Goal: Task Accomplishment & Management: Manage account settings

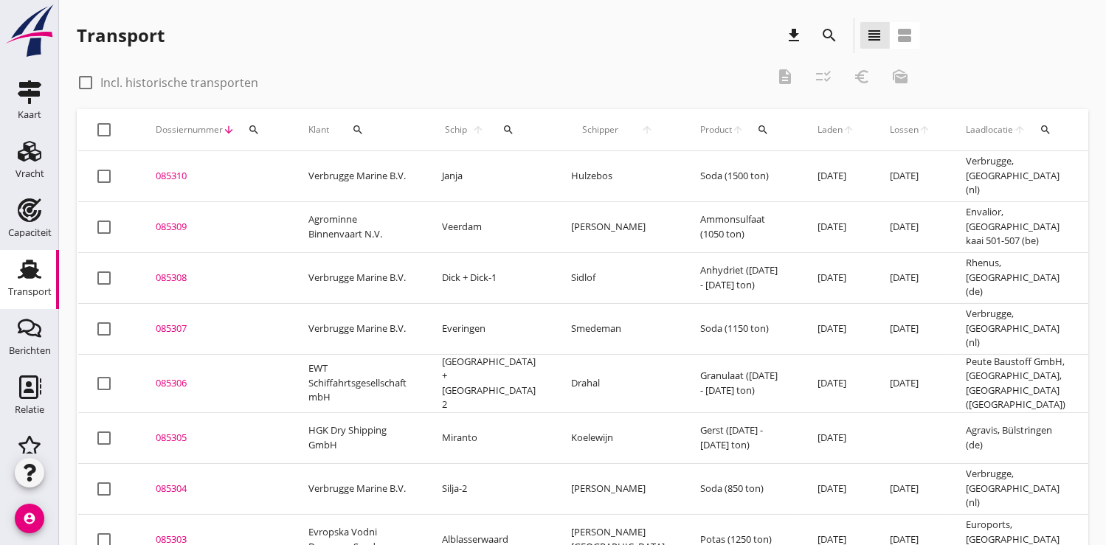
click at [263, 127] on div "search" at bounding box center [253, 130] width 27 height 12
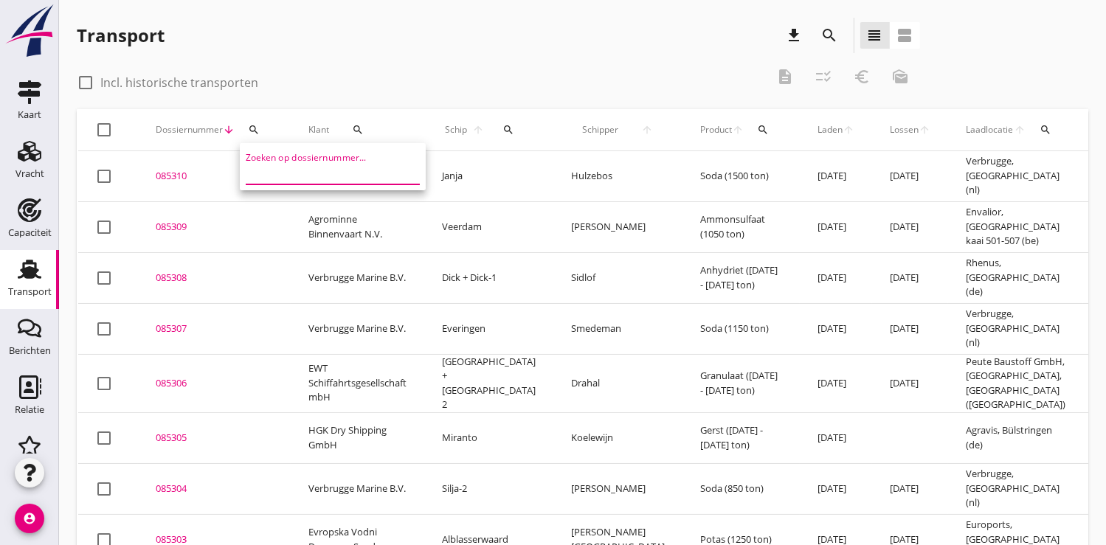
click at [269, 175] on input "Zoeken op dossiernummer..." at bounding box center [322, 173] width 153 height 24
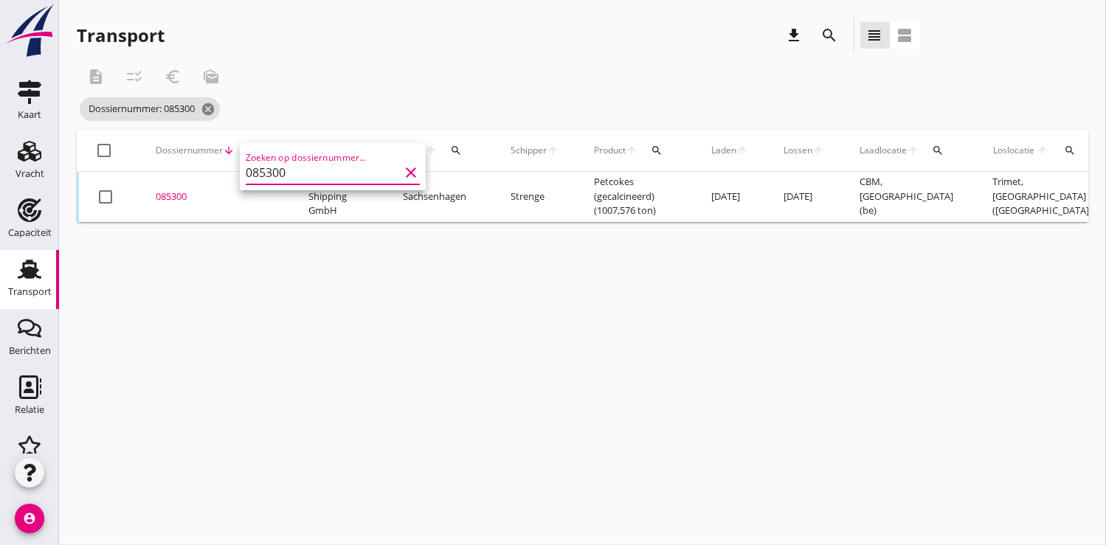
type input "085300"
click at [187, 191] on div "085300" at bounding box center [214, 197] width 117 height 15
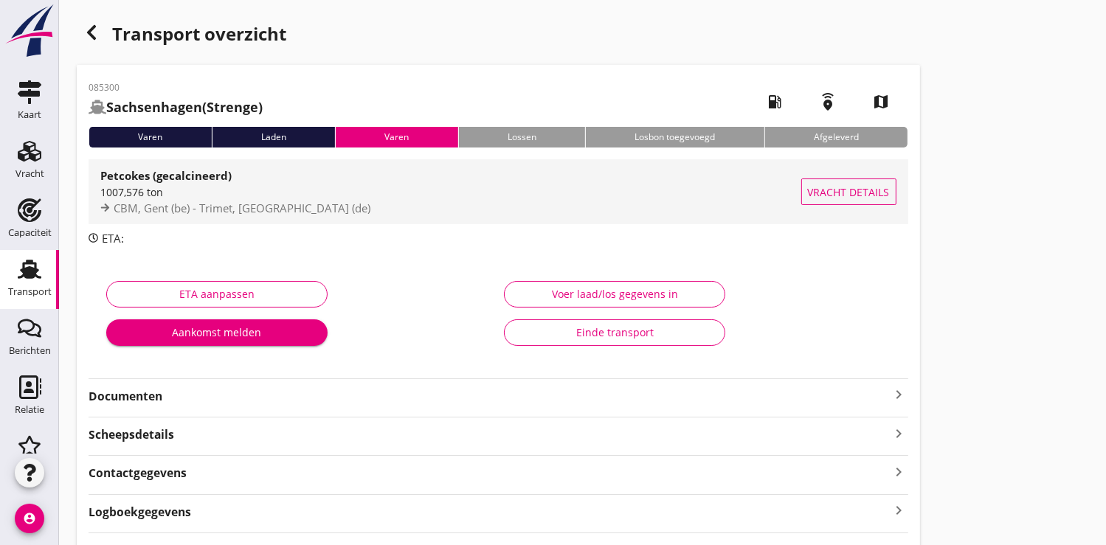
click at [198, 193] on div "1007,576 ton" at bounding box center [450, 191] width 701 height 15
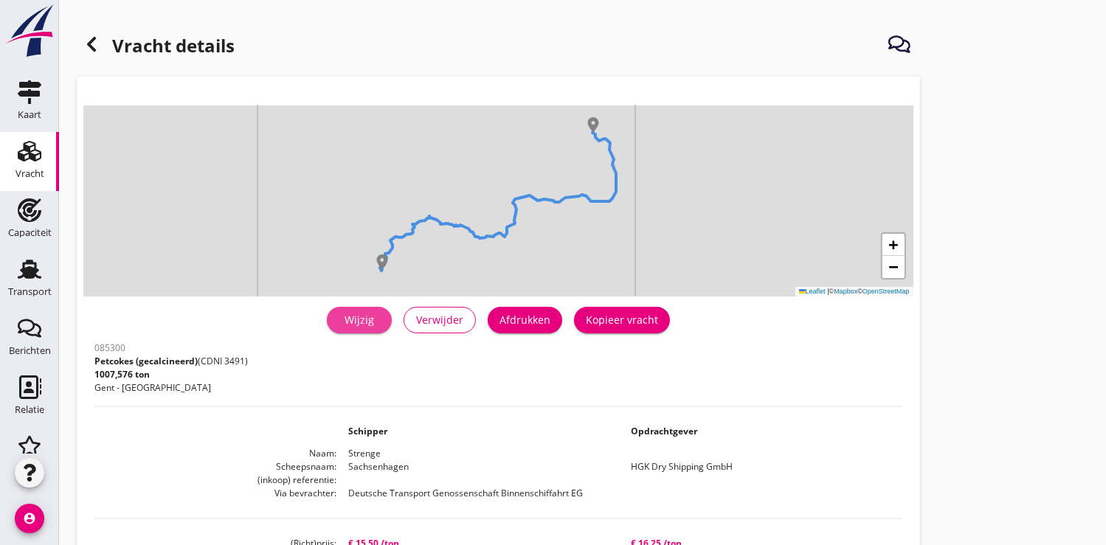
click at [375, 322] on div "Wijzig" at bounding box center [359, 319] width 41 height 15
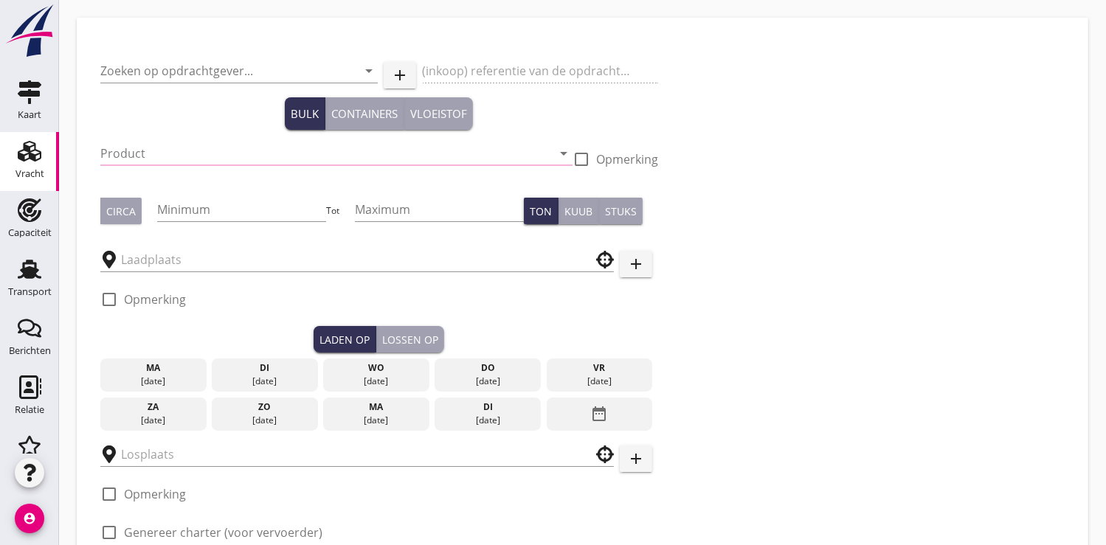
type input "HGK Dry Shipping GmbH"
type input "Petcokes (gecalcineerd) (3491)"
type input "1000"
type input "CBM"
type input "Trimet"
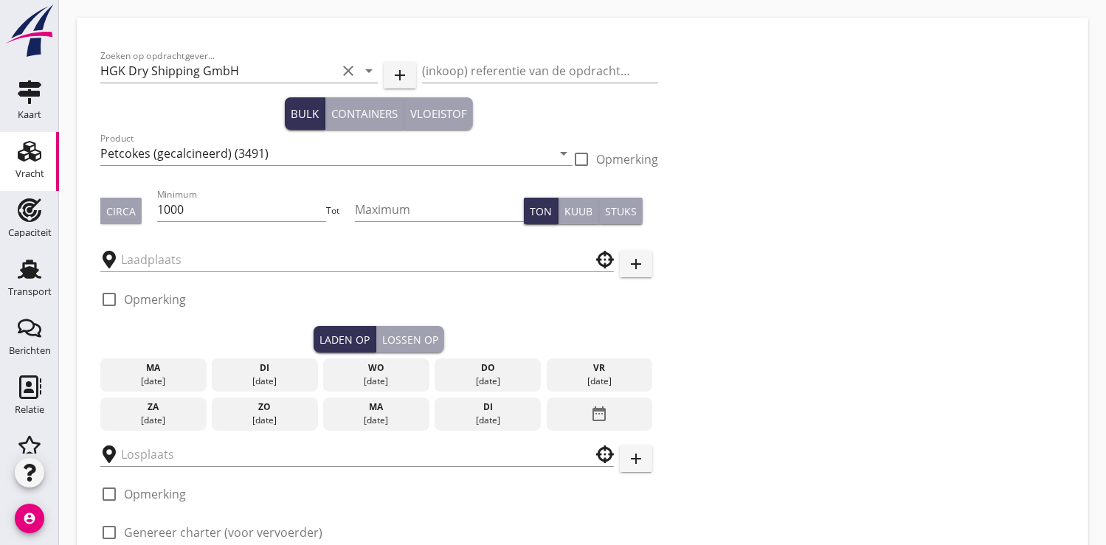
checkbox input "true"
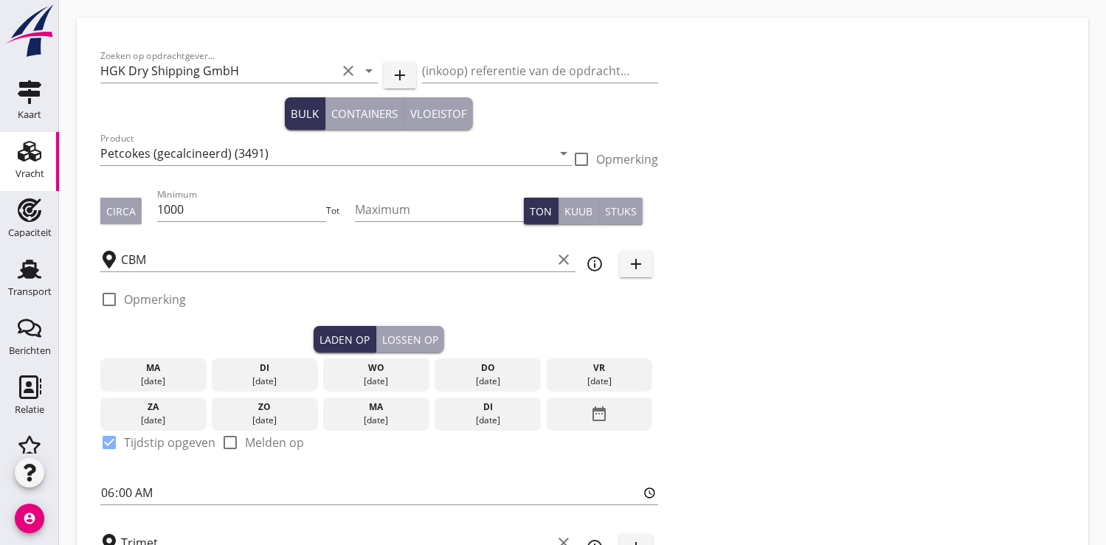
type input "15.5"
checkbox input "false"
radio input "false"
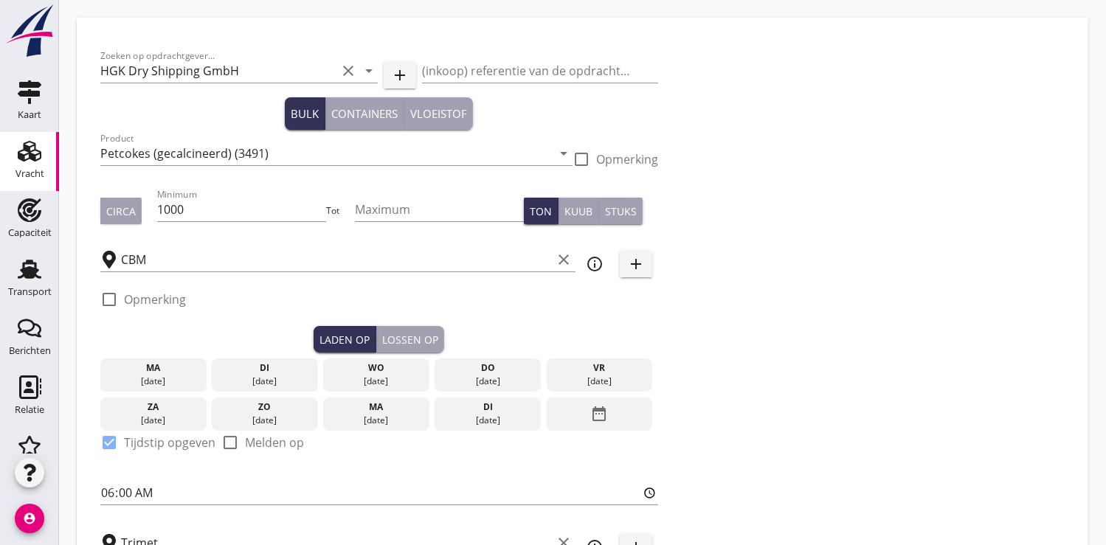
checkbox input "true"
type input "2"
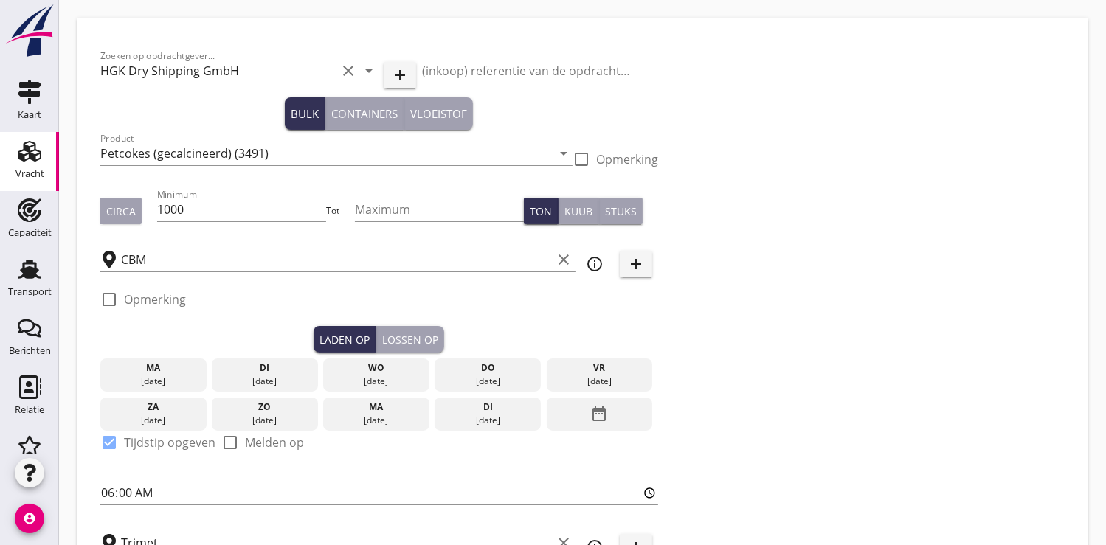
type input "2"
type input "16.25"
checkbox input "false"
radio input "false"
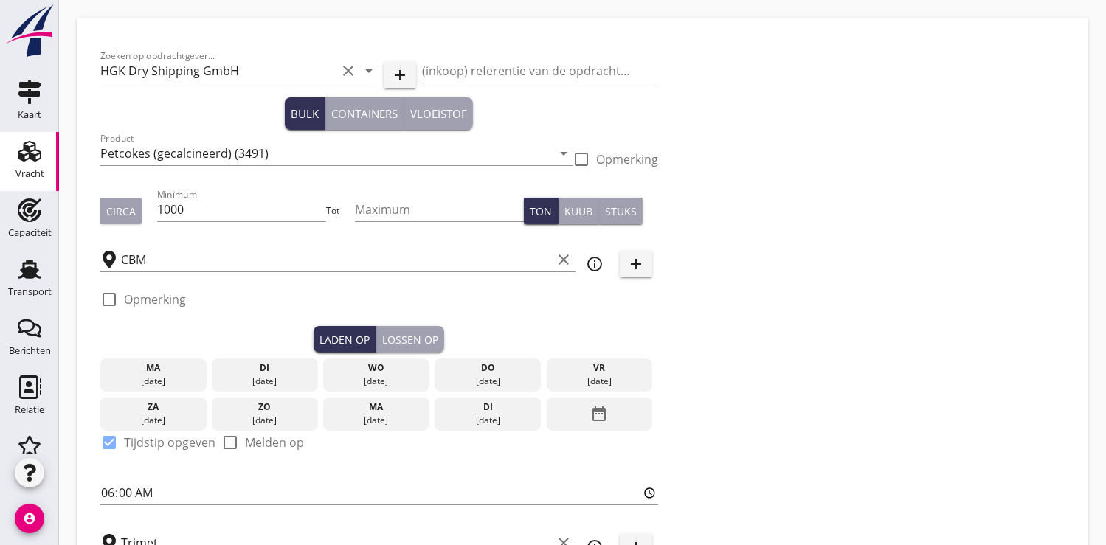
radio input "false"
checkbox input "true"
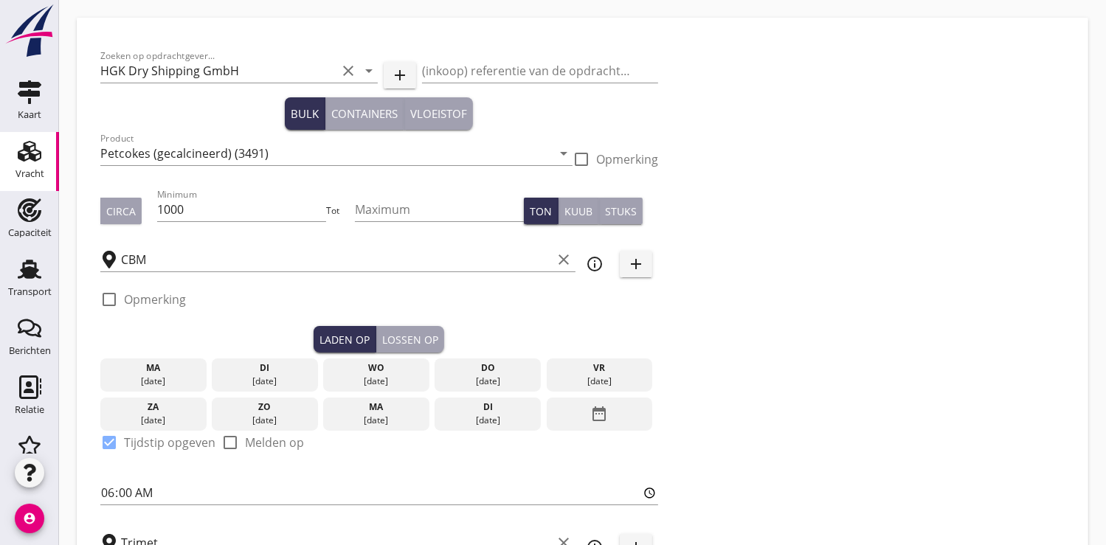
type input "24"
type input "21"
click at [235, 248] on input "CBM" at bounding box center [336, 260] width 431 height 24
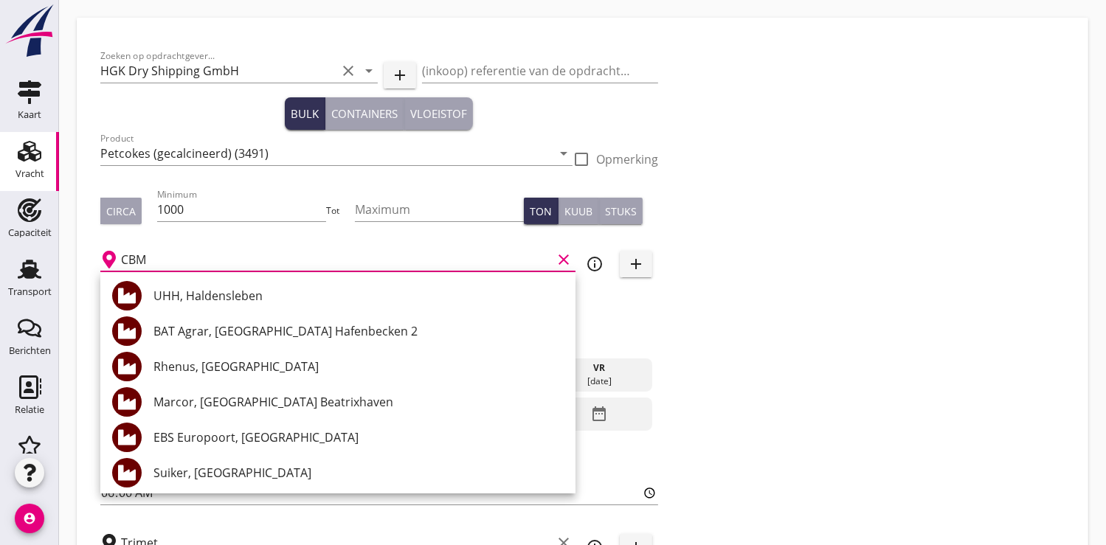
click at [915, 285] on div "Zoeken op opdrachtgever... HGK Dry Shipping GmbH clear arrow_drop_down add (ink…" at bounding box center [582, 354] width 976 height 627
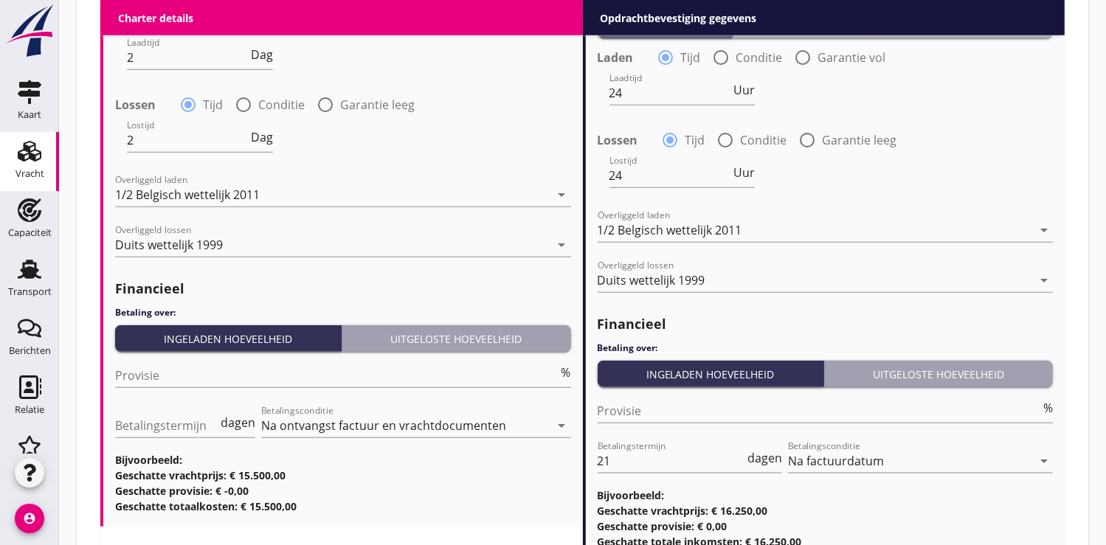
scroll to position [1676, 0]
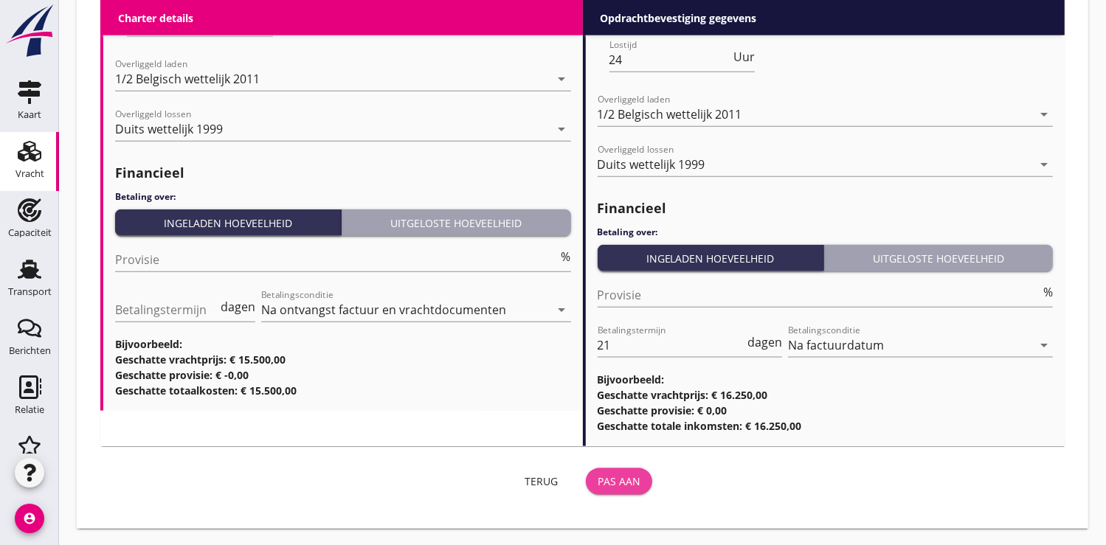
click at [622, 483] on div "Pas aan" at bounding box center [618, 480] width 43 height 15
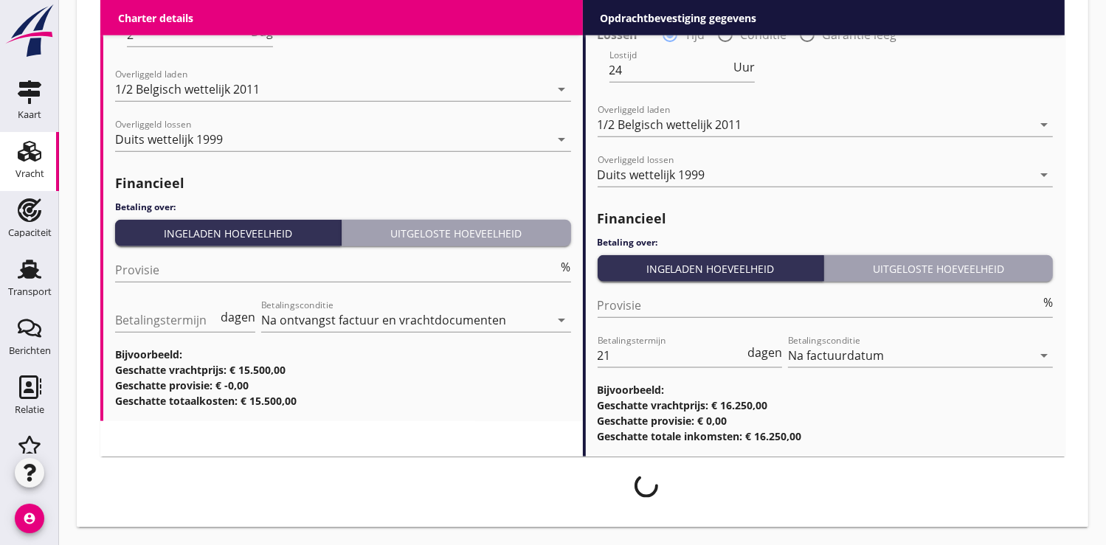
scroll to position [1665, 0]
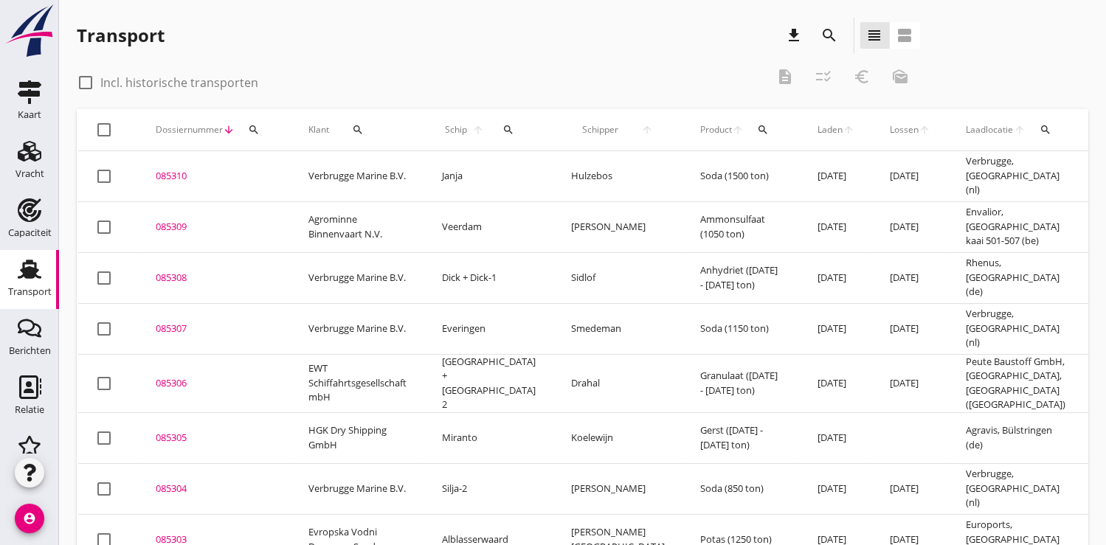
click at [252, 125] on icon "search" at bounding box center [254, 130] width 12 height 12
click at [262, 172] on input "Zoeken op dossiernummer..." at bounding box center [322, 173] width 153 height 24
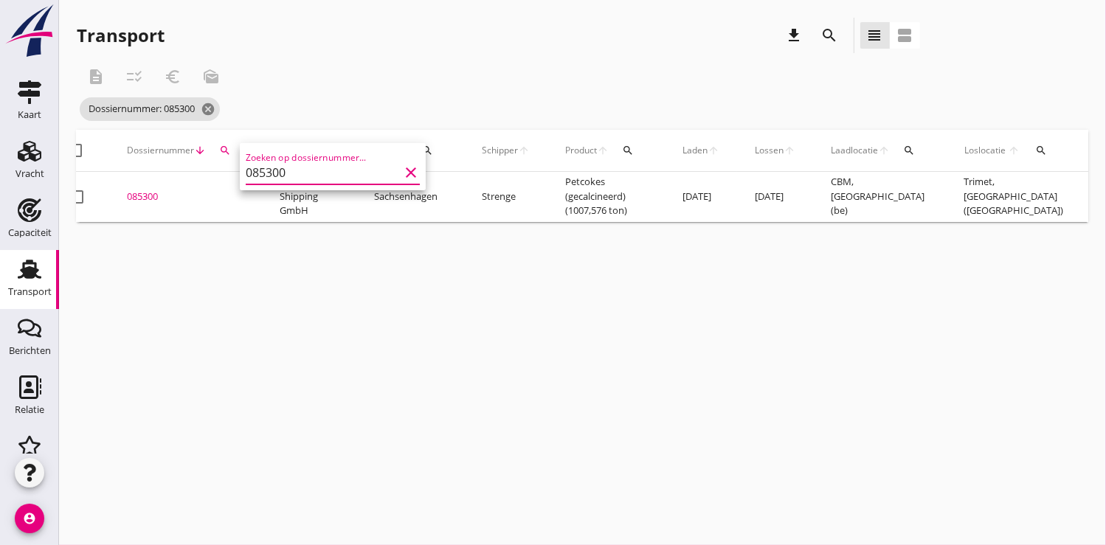
scroll to position [0, 394]
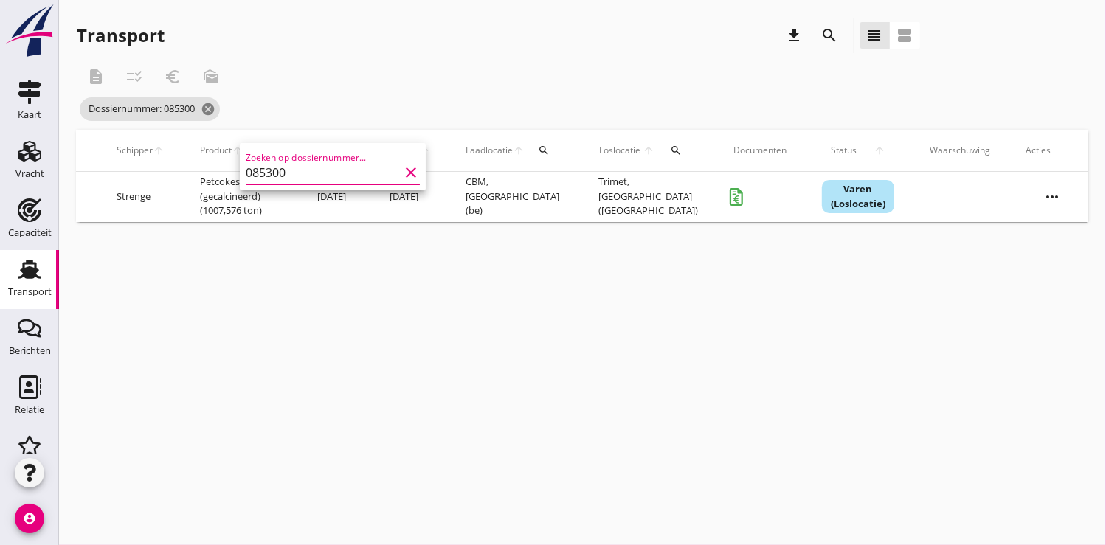
type input "085300"
click at [1045, 191] on icon "more_horiz" at bounding box center [1051, 196] width 41 height 41
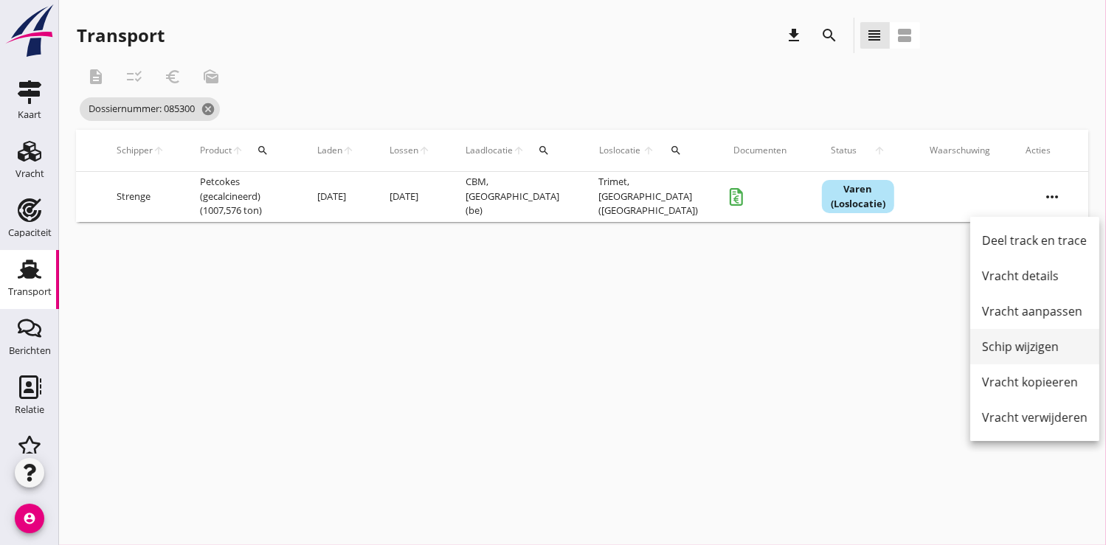
click at [1009, 349] on div "Schip wijzigen" at bounding box center [1034, 347] width 105 height 18
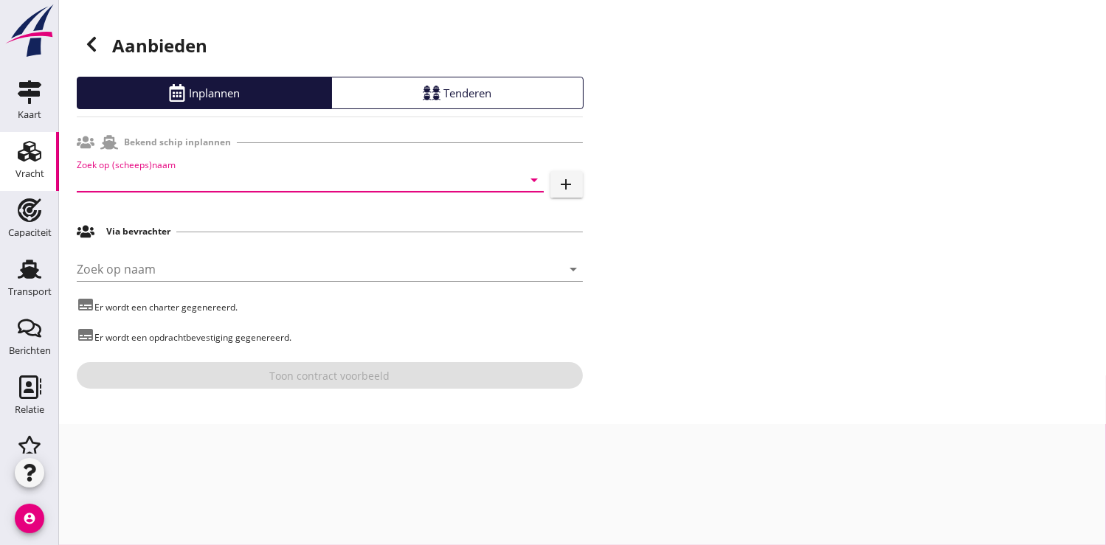
click at [109, 176] on input "Zoek op (scheeps)naam" at bounding box center [290, 180] width 426 height 24
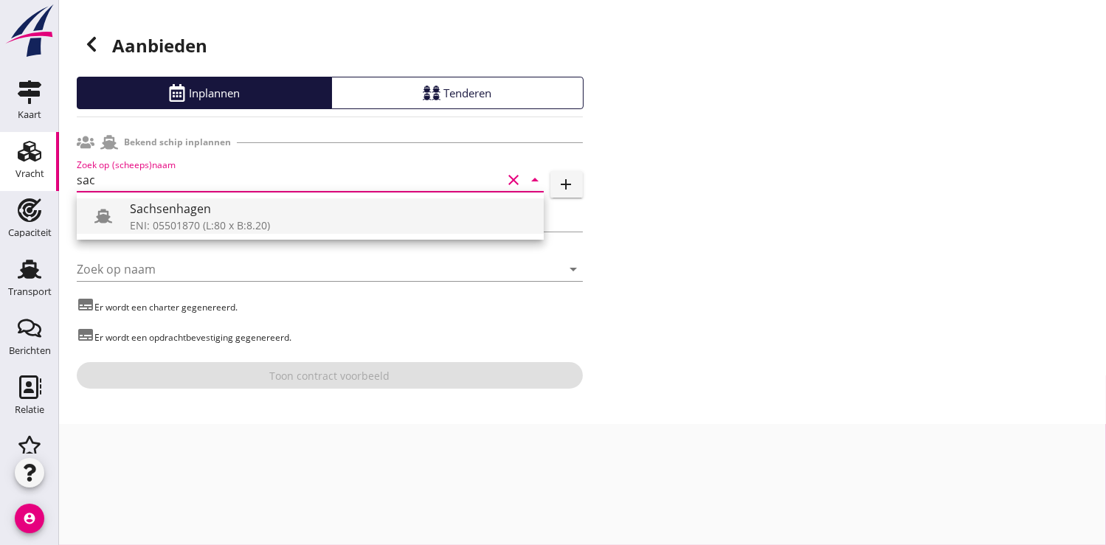
click at [151, 214] on div "Sachsenhagen" at bounding box center [331, 209] width 402 height 18
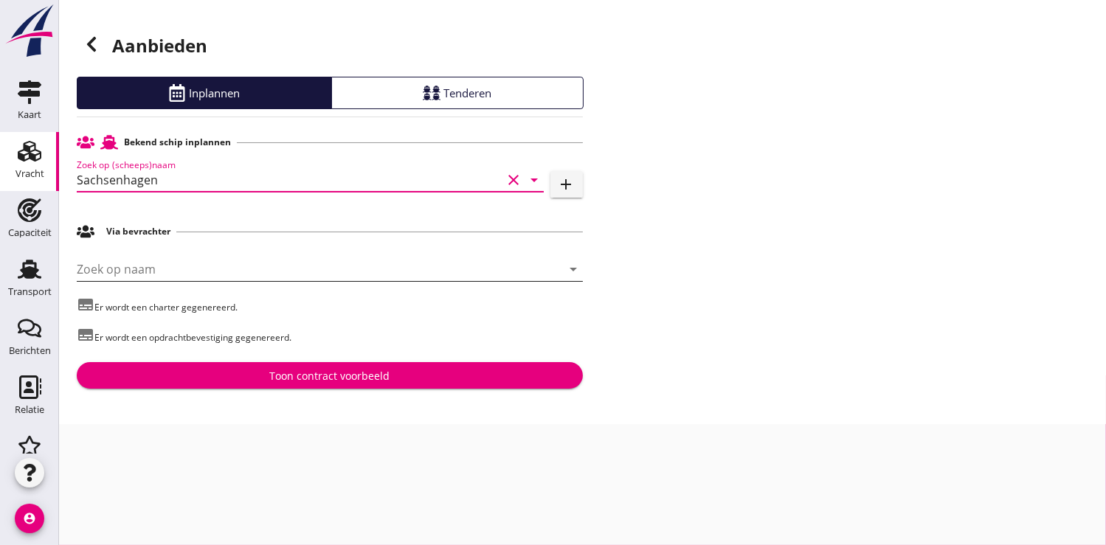
type input "Sachsenhagen"
click at [122, 265] on input "Zoek op naam" at bounding box center [309, 269] width 465 height 24
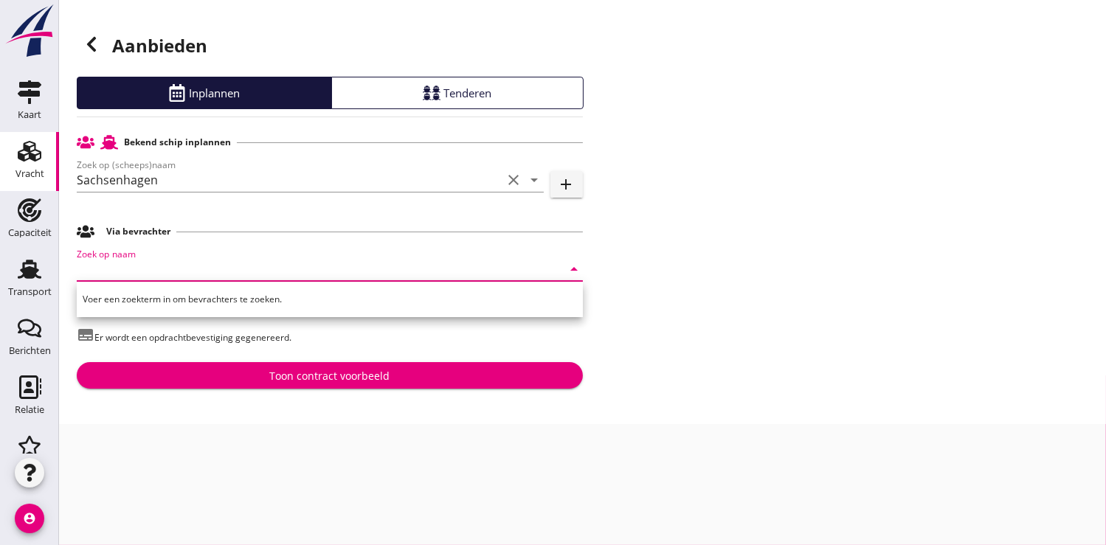
click at [136, 303] on span "Voer een zoekterm in om bevrachters te zoeken." at bounding box center [182, 299] width 199 height 13
click at [125, 274] on input "Zoek op naam" at bounding box center [309, 269] width 465 height 24
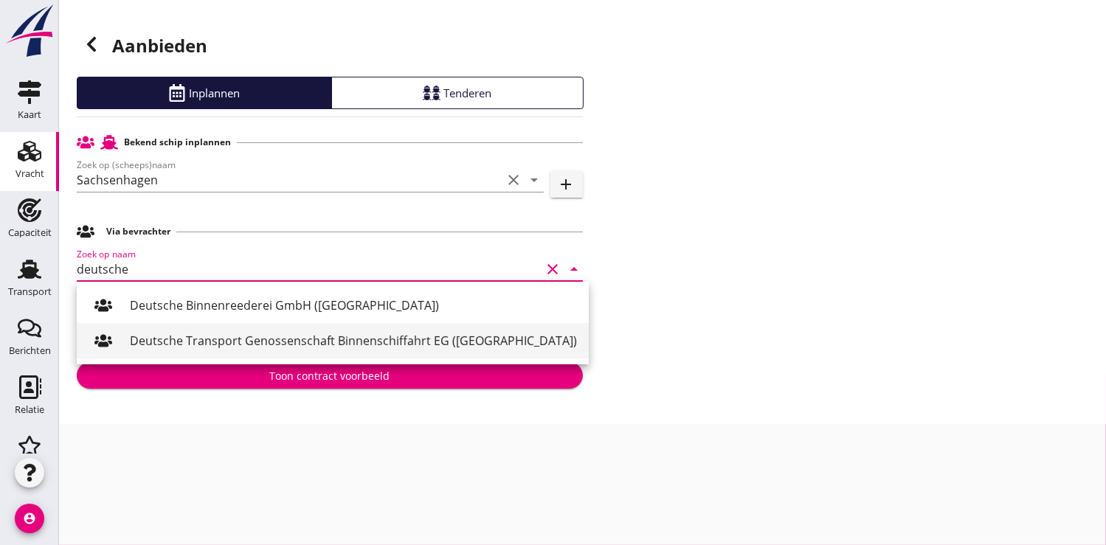
click at [266, 347] on div "Deutsche Transport Genossenschaft Binnenschiffahrt EG (Duisburg)" at bounding box center [353, 341] width 447 height 18
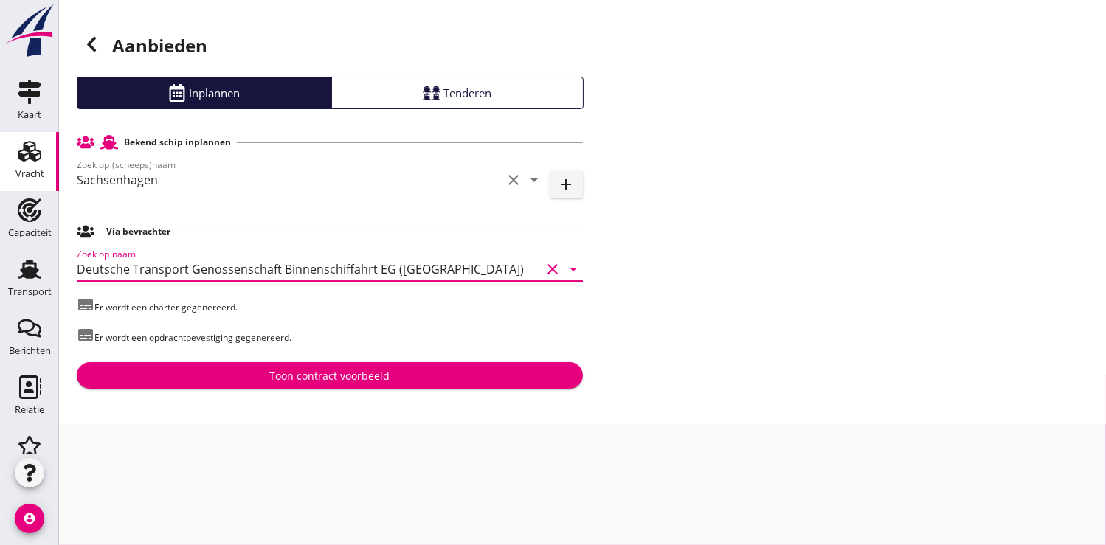
click at [574, 270] on icon "arrow_drop_down" at bounding box center [574, 269] width 18 height 18
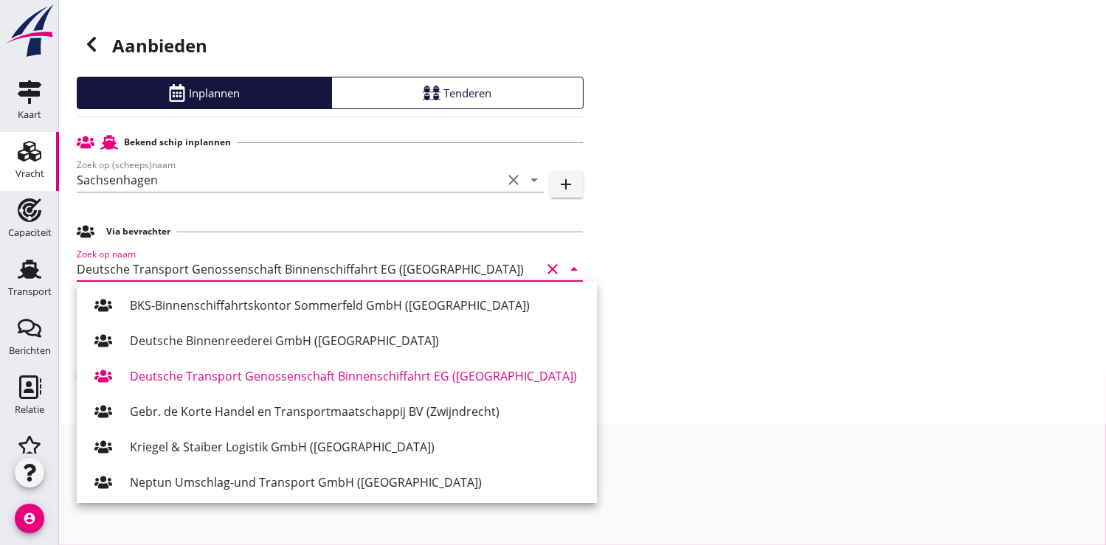
type input "Deutsche Transport Genossenschaft Binnenschiffahrt EG (Duisburg)"
click at [761, 310] on div "Aanbieden Inplannen Tenderen Bekend schip inplannen Zoek op (scheeps)naam Sachs…" at bounding box center [582, 212] width 1047 height 424
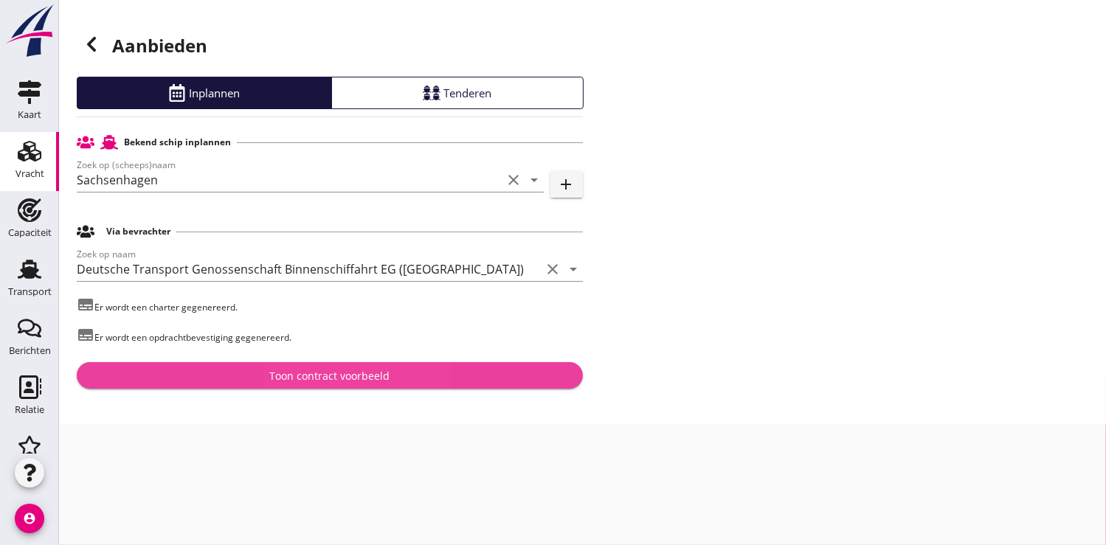
click at [328, 373] on div "Toon contract voorbeeld" at bounding box center [329, 375] width 120 height 15
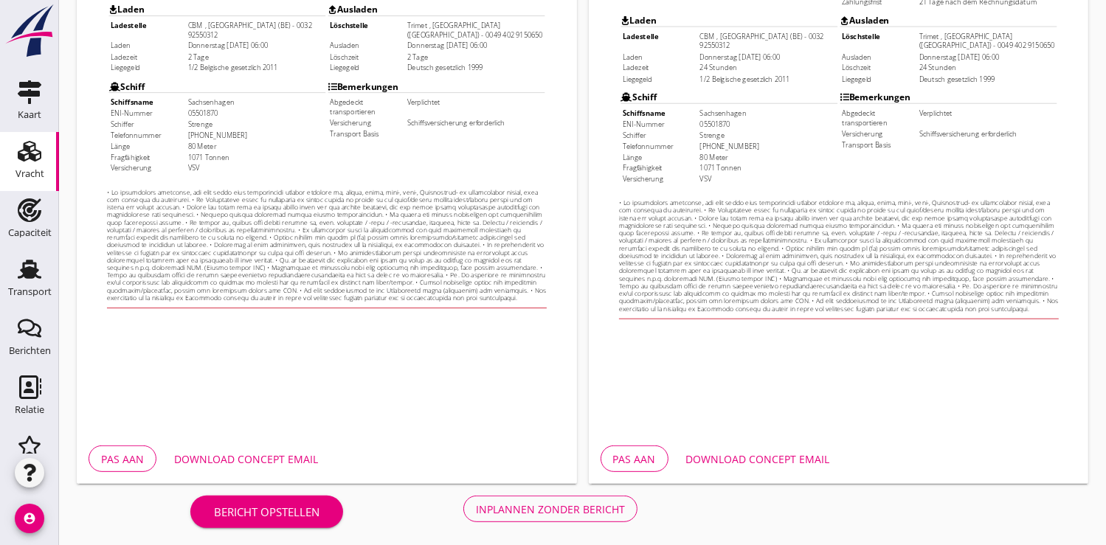
scroll to position [425, 0]
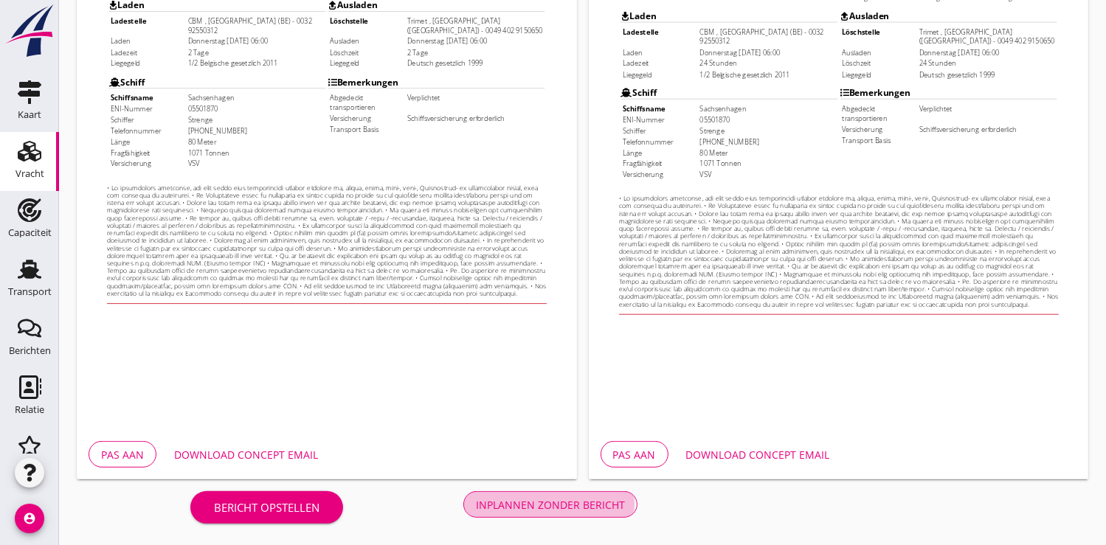
click at [523, 500] on div "Inplannen zonder bericht" at bounding box center [550, 504] width 149 height 15
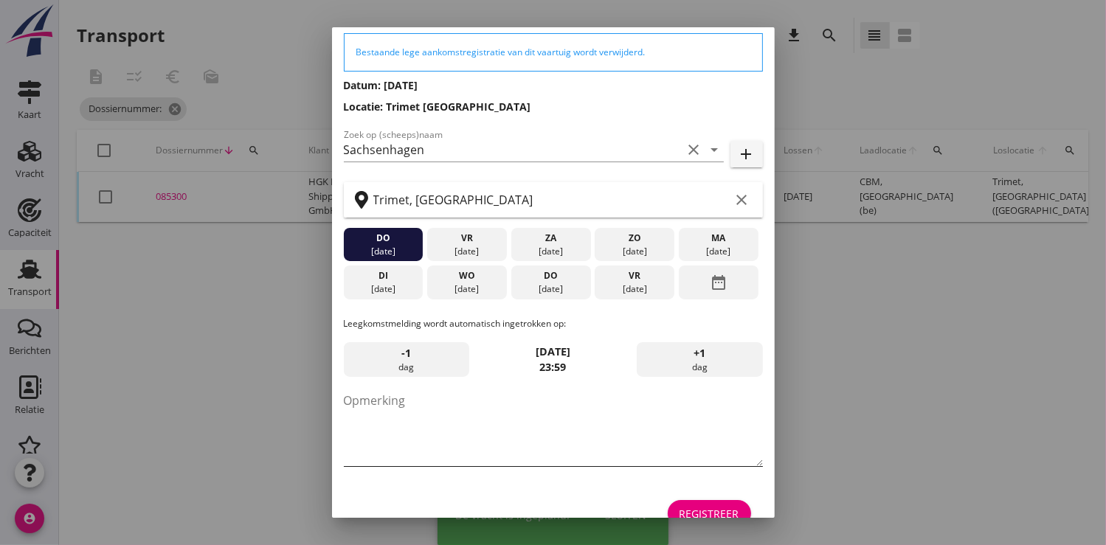
scroll to position [80, 0]
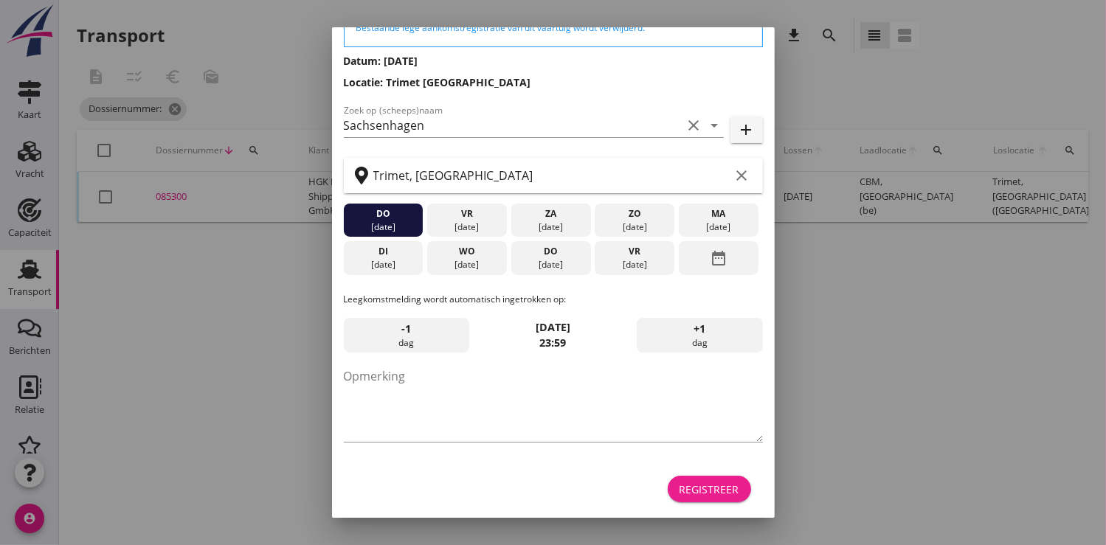
click at [697, 482] on div "Registreer" at bounding box center [709, 489] width 60 height 15
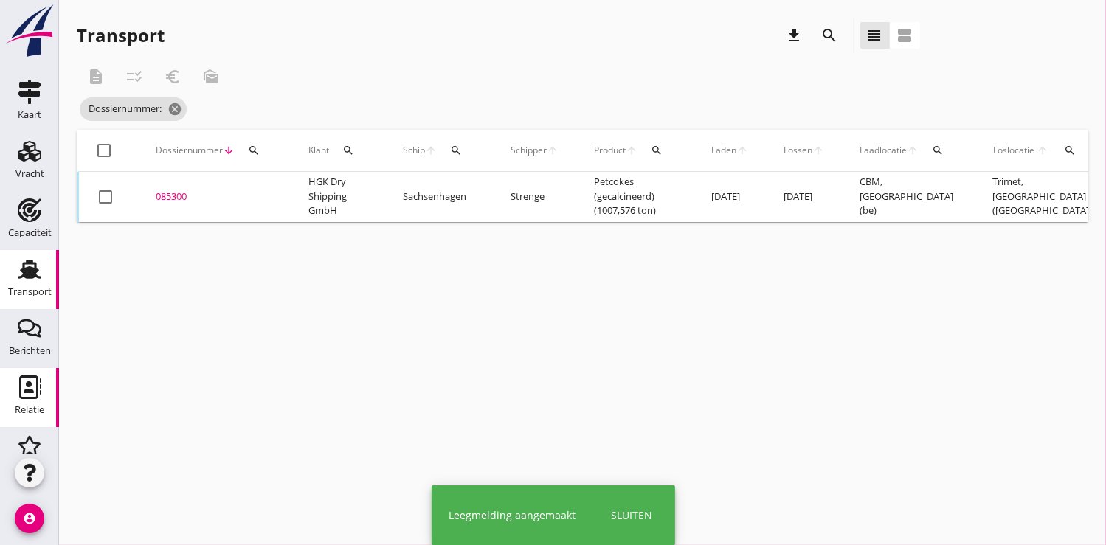
scroll to position [153, 0]
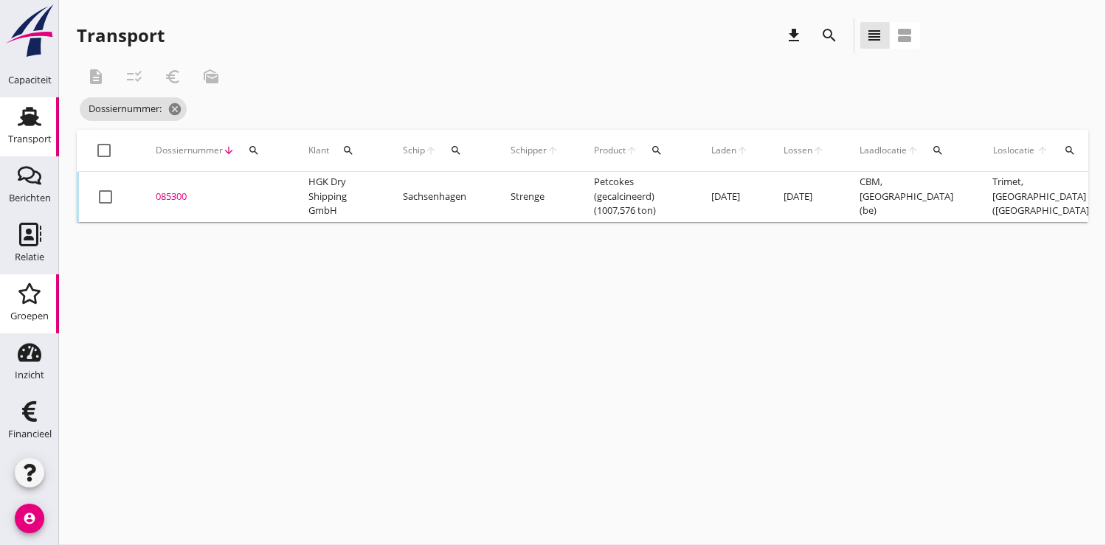
click at [18, 302] on icon "Groepen" at bounding box center [30, 294] width 24 height 24
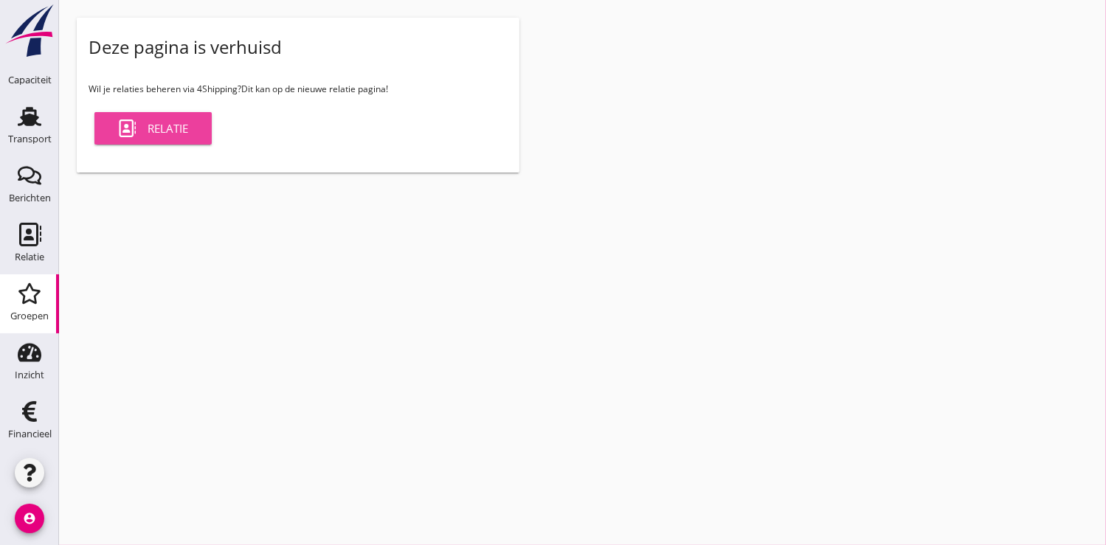
click at [173, 126] on div "Relatie" at bounding box center [153, 128] width 70 height 18
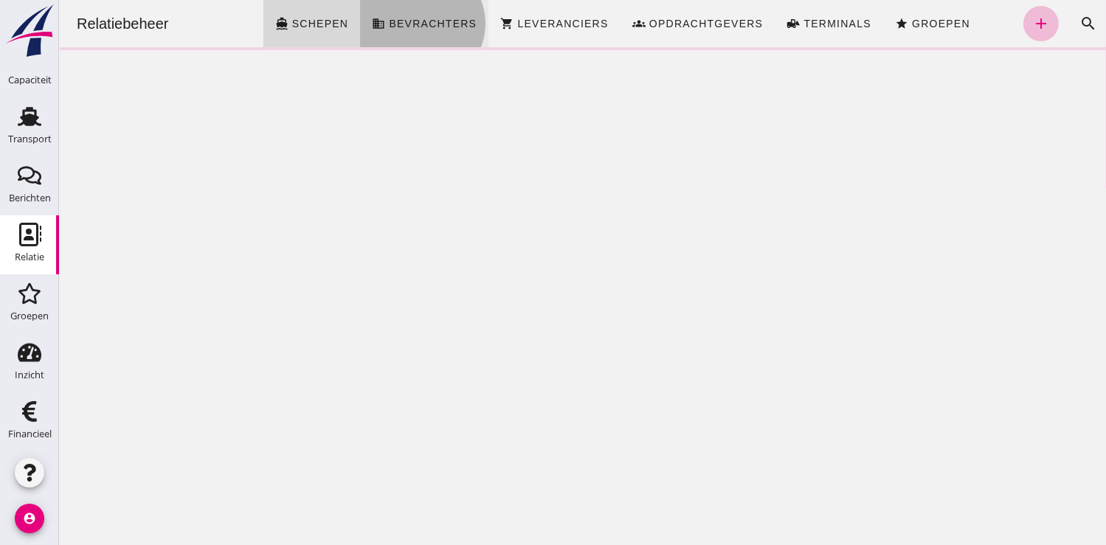
click span "Bevrachters"
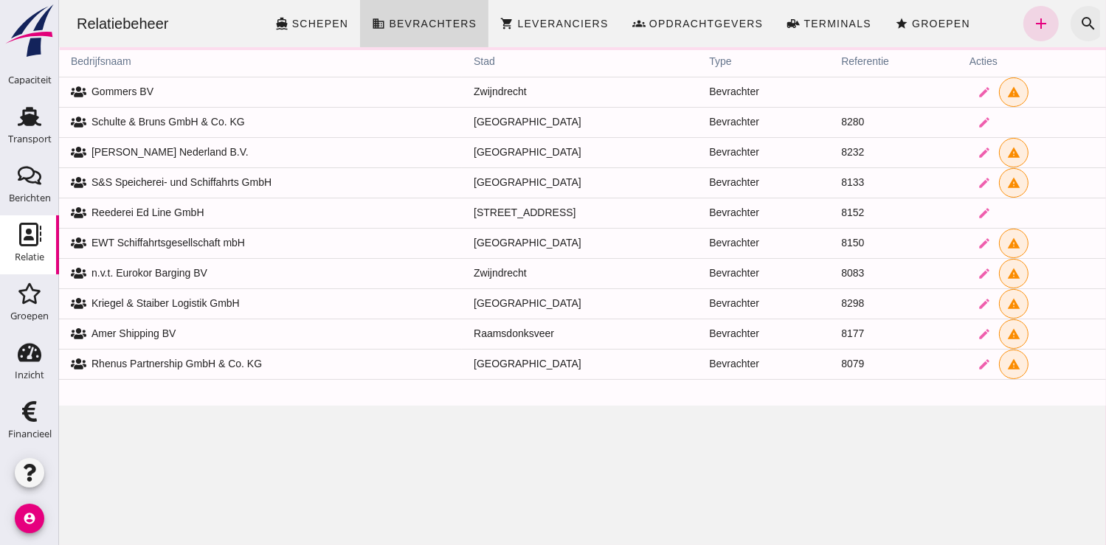
click at [1078, 24] on icon "search" at bounding box center [1087, 24] width 18 height 18
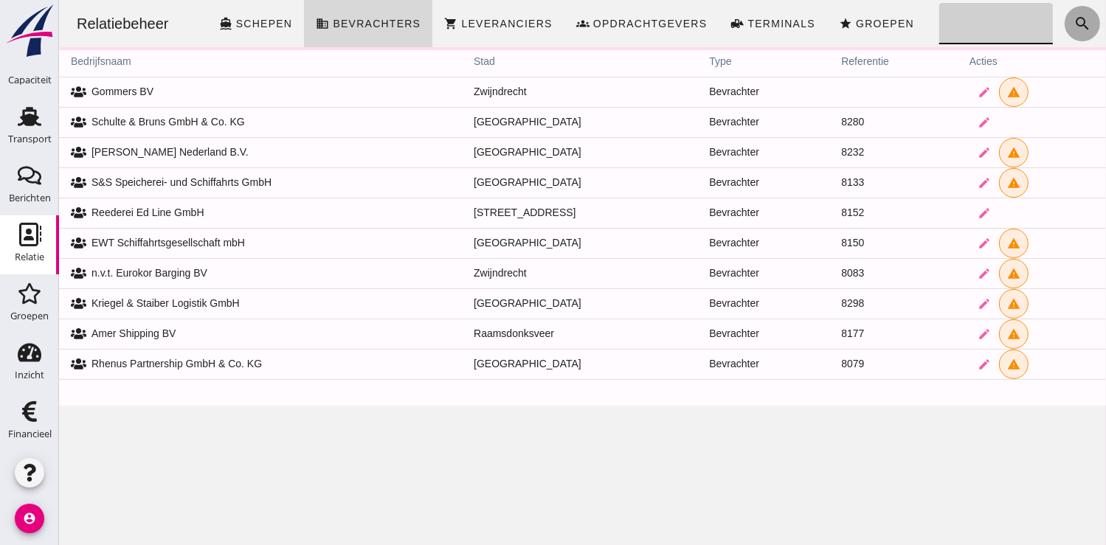
click input "Zoeken..."
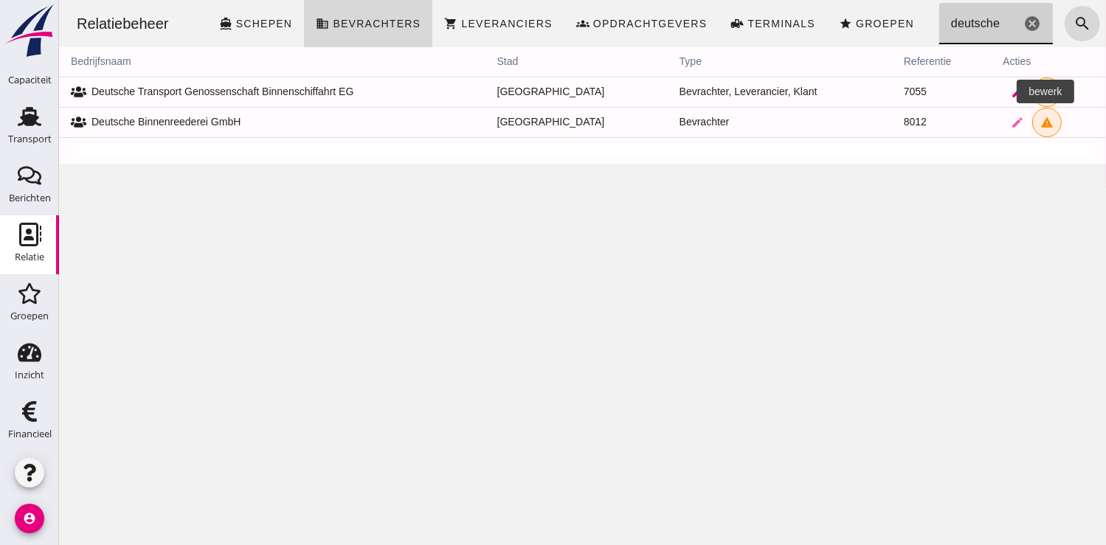
type input "deutsche"
click at [1010, 92] on icon "edit" at bounding box center [1016, 92] width 13 height 13
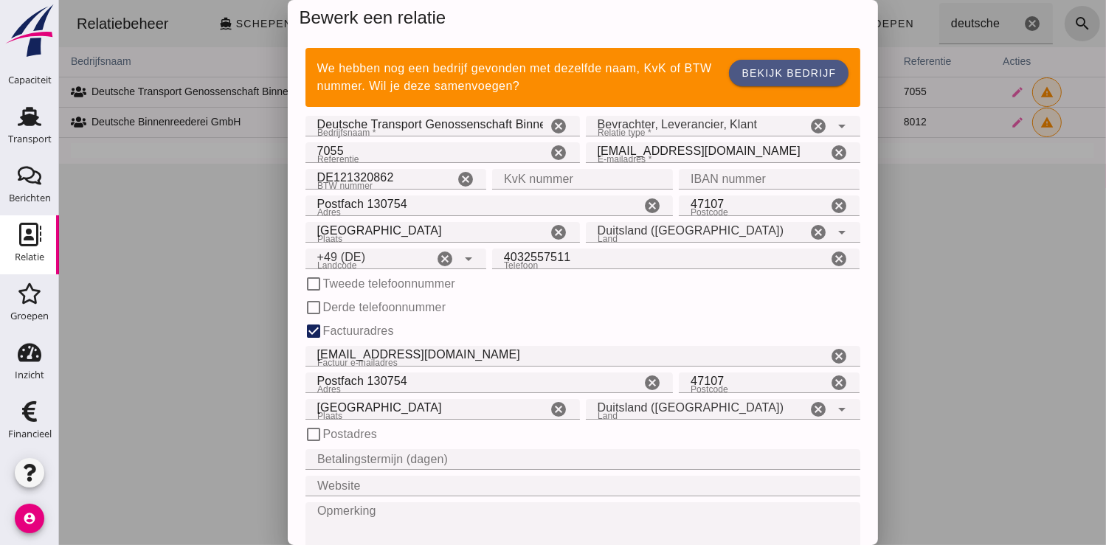
type input "+49 (DE)"
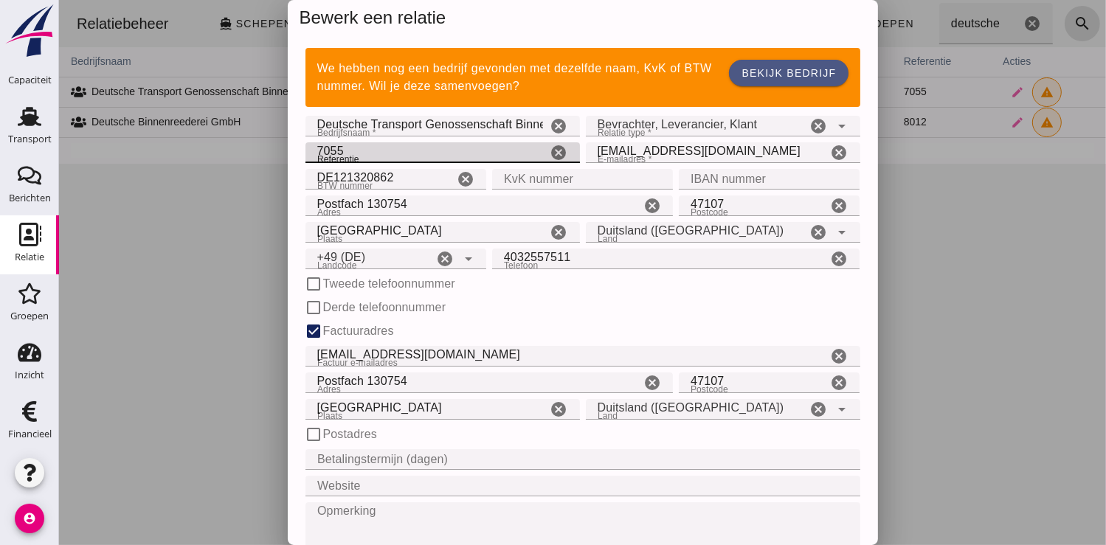
click input "7055"
type input "7"
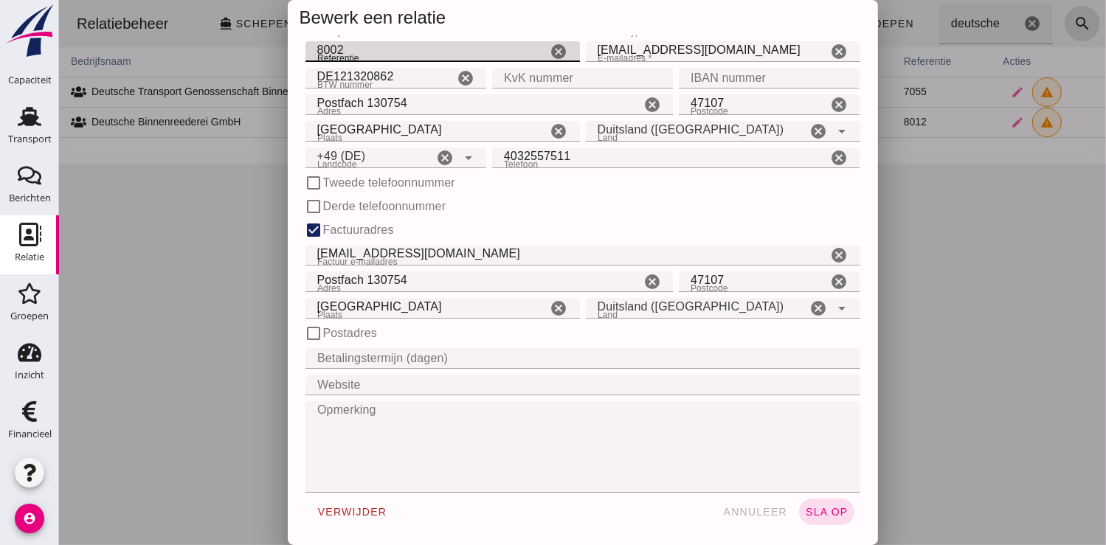
scroll to position [104, 0]
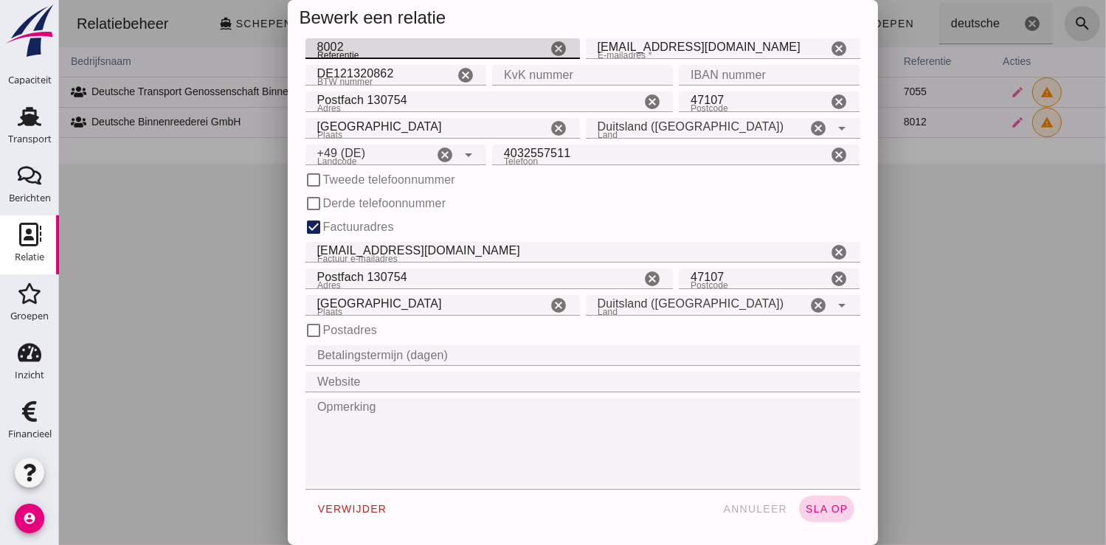
type input "8002"
click span "sla op"
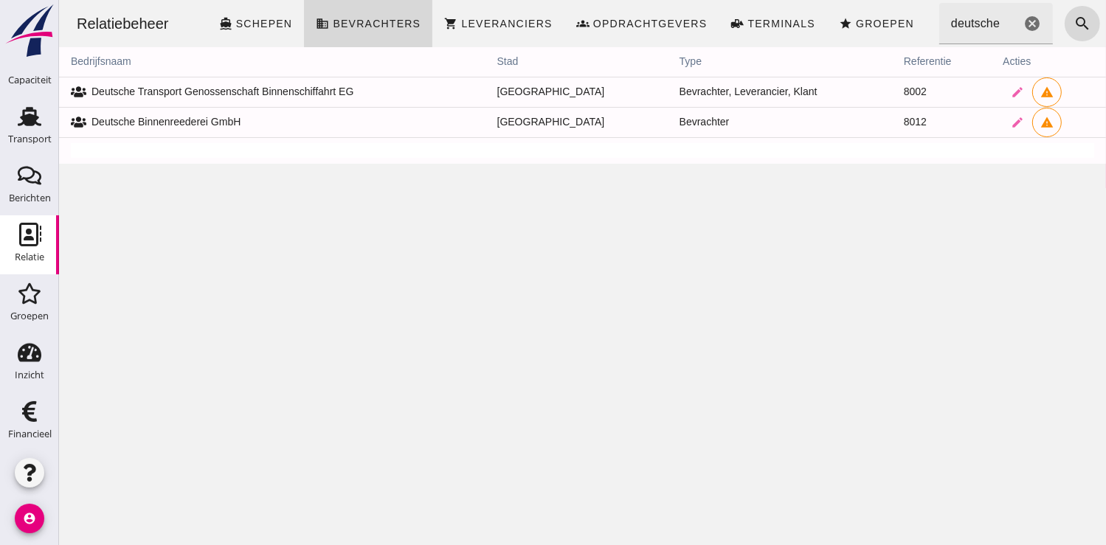
scroll to position [36, 0]
